Goal: Navigation & Orientation: Find specific page/section

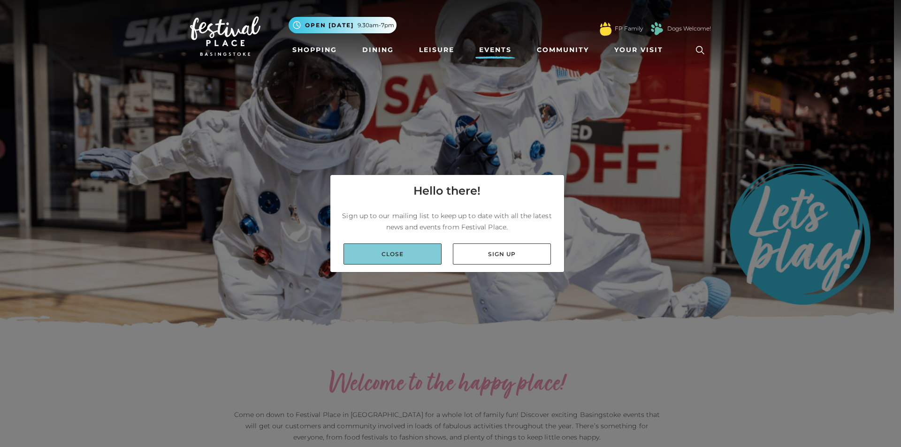
click at [401, 256] on link "Close" at bounding box center [392, 253] width 98 height 21
